Goal: Task Accomplishment & Management: Use online tool/utility

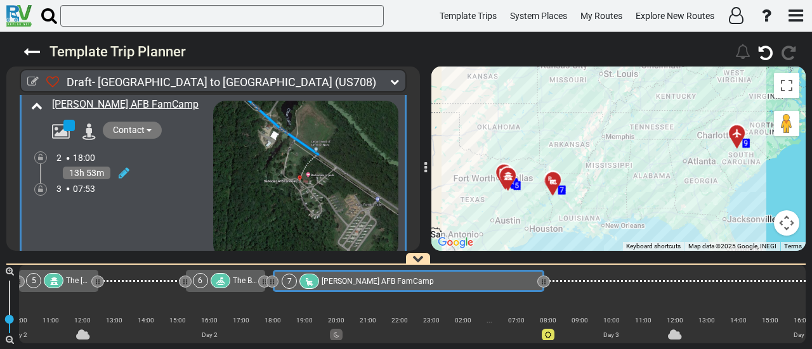
scroll to position [1475, 0]
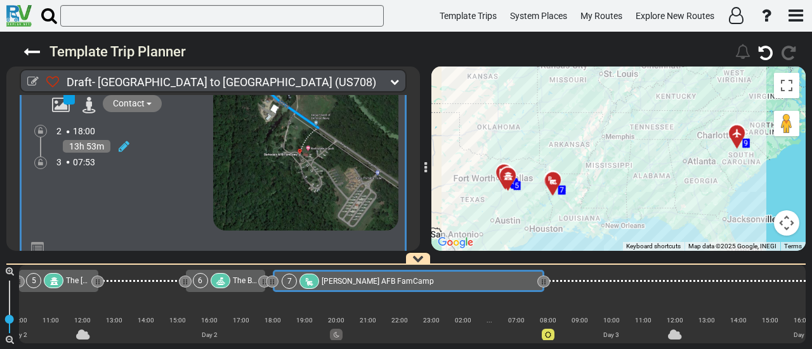
click at [117, 138] on div at bounding box center [122, 147] width 16 height 18
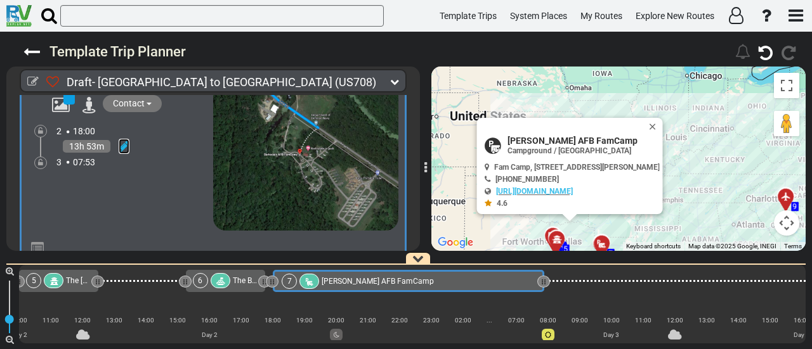
click at [121, 141] on icon at bounding box center [124, 146] width 11 height 13
click at [101, 179] on icon at bounding box center [106, 188] width 11 height 20
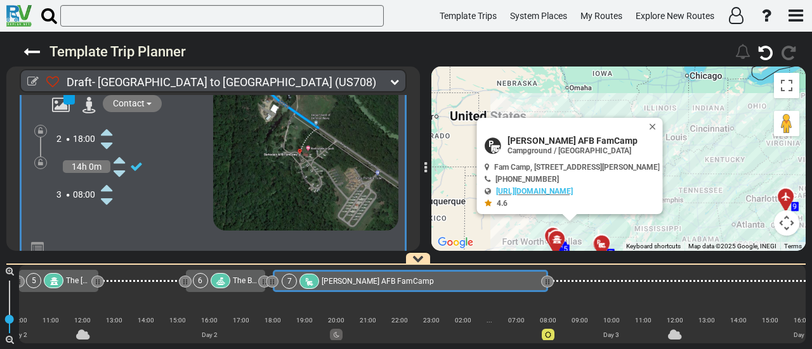
scroll to position [0, 703]
click at [38, 159] on icon at bounding box center [40, 163] width 5 height 8
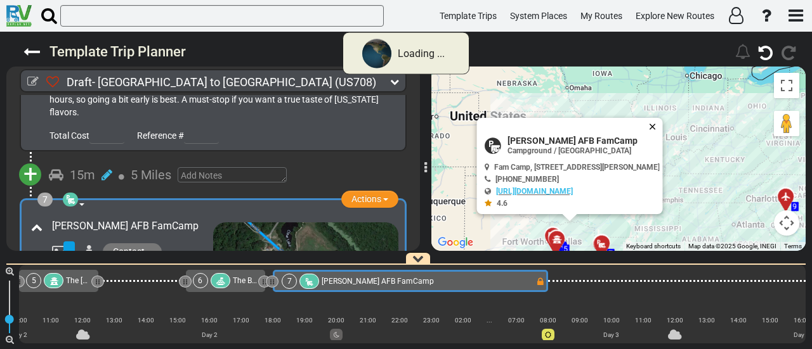
click at [658, 122] on button "Close" at bounding box center [654, 127] width 15 height 18
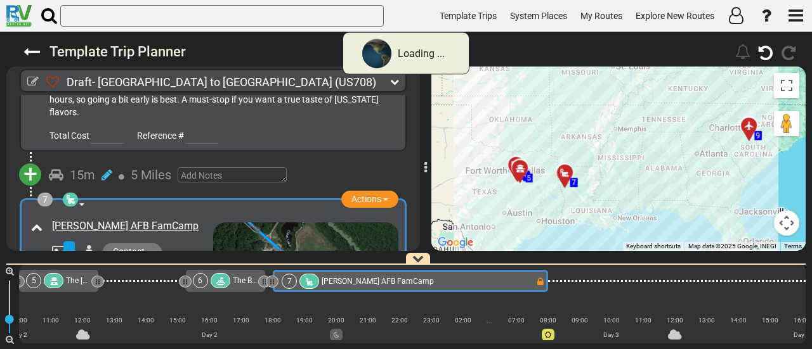
drag, startPoint x: 649, startPoint y: 150, endPoint x: 498, endPoint y: 266, distance: 190.4
click at [609, 68] on div "To activate drag with keyboard, press Alt + Enter. Once in keyboard drag state,…" at bounding box center [618, 159] width 374 height 185
